Goal: Task Accomplishment & Management: Complete application form

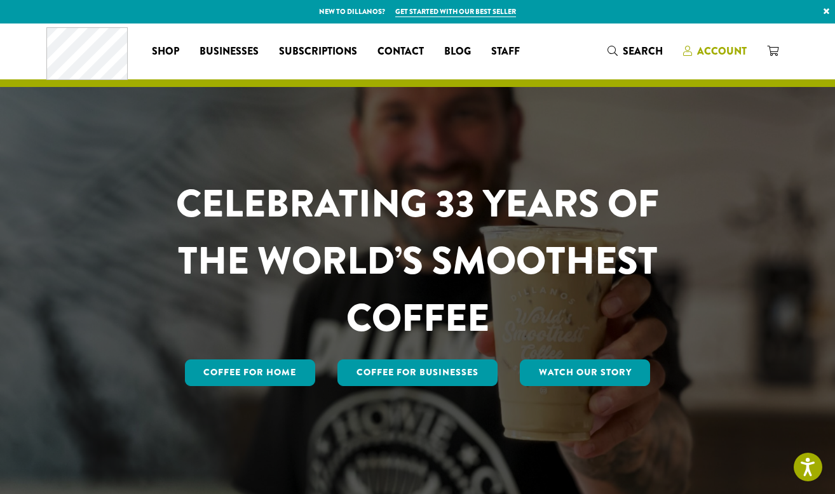
click at [719, 43] on link "Account" at bounding box center [715, 51] width 84 height 21
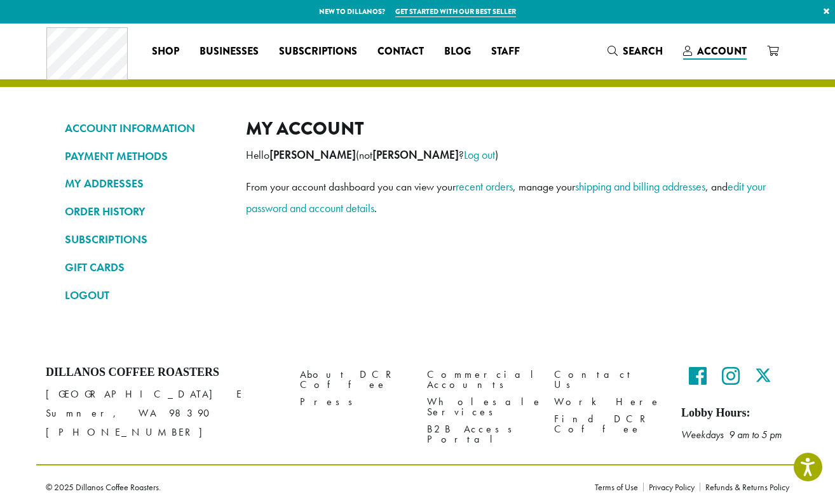
scroll to position [15, 0]
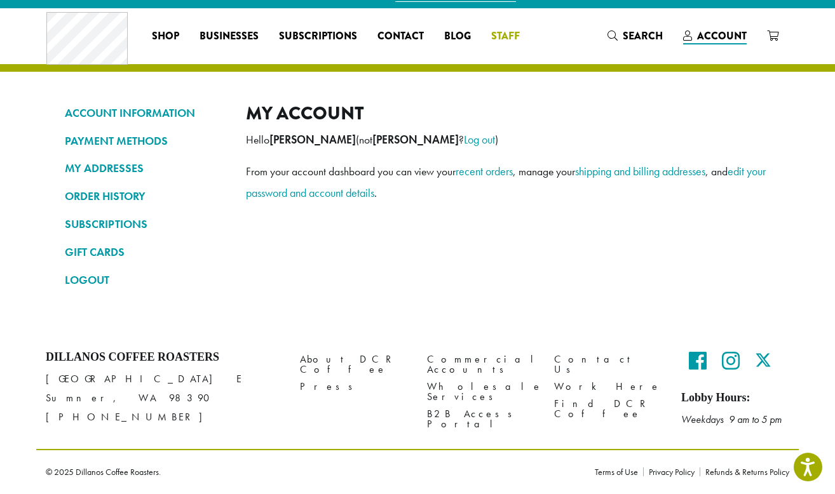
click at [509, 36] on span "Staff" at bounding box center [505, 37] width 29 height 16
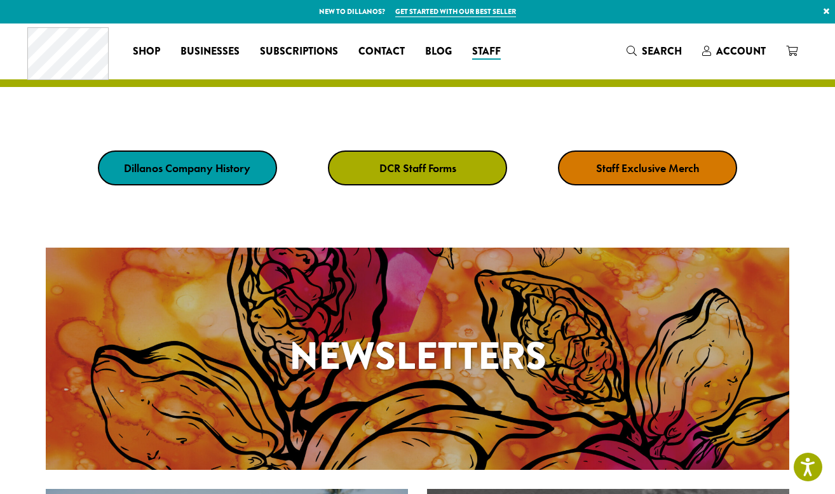
click at [440, 177] on link "DCR Staff Forms" at bounding box center [417, 168] width 179 height 35
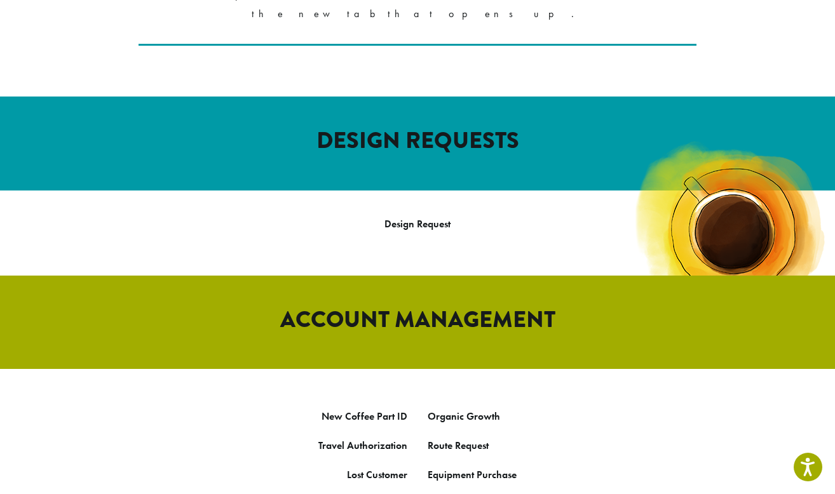
scroll to position [571, 0]
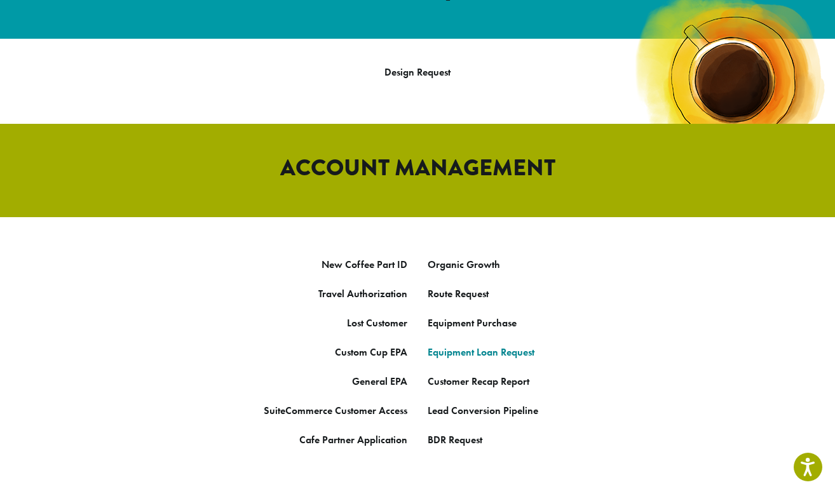
click at [450, 346] on link "Equipment Loan Request" at bounding box center [481, 352] width 107 height 13
